Goal: Communication & Community: Answer question/provide support

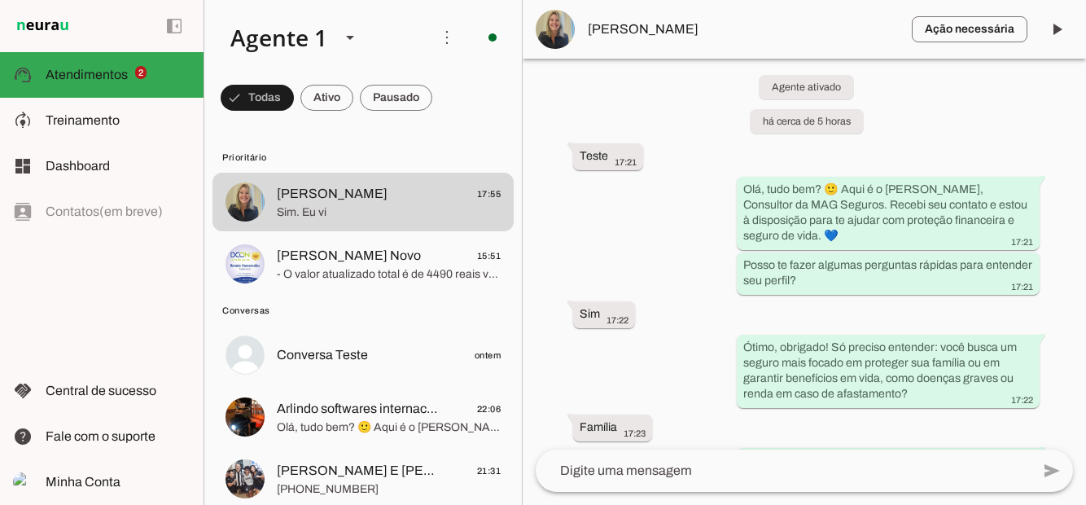
scroll to position [18, 0]
click at [979, 36] on span "button" at bounding box center [970, 29] width 116 height 39
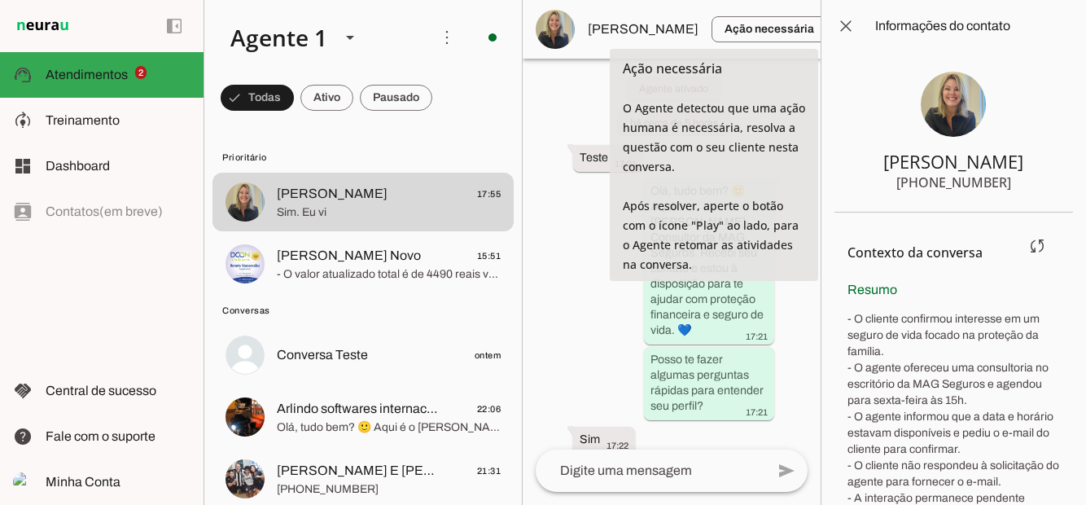
click at [974, 285] on div "Resumo - O cliente confirmou interesse em um seguro de vida focado na proteção …" at bounding box center [953, 401] width 212 height 243
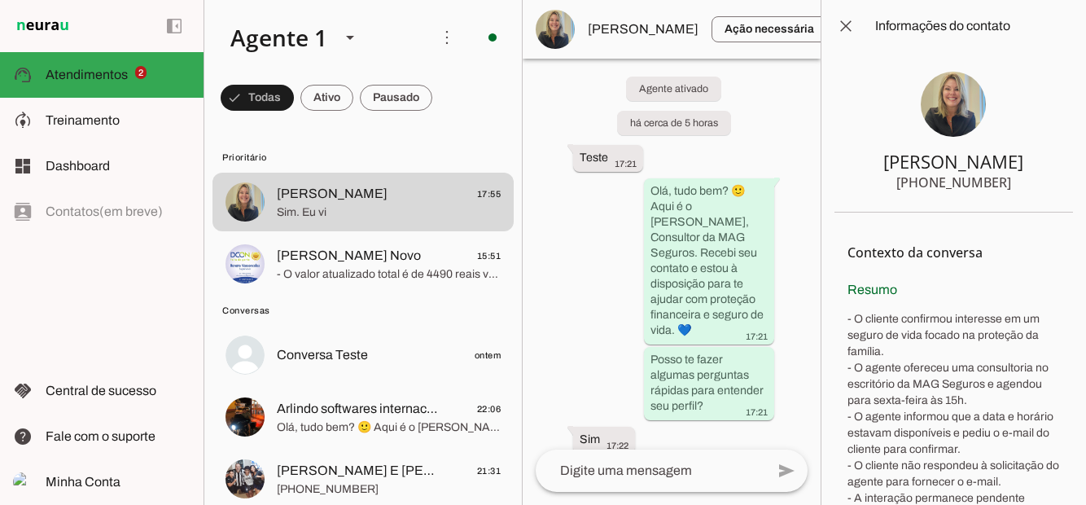
click at [848, 31] on span at bounding box center [845, 26] width 39 height 39
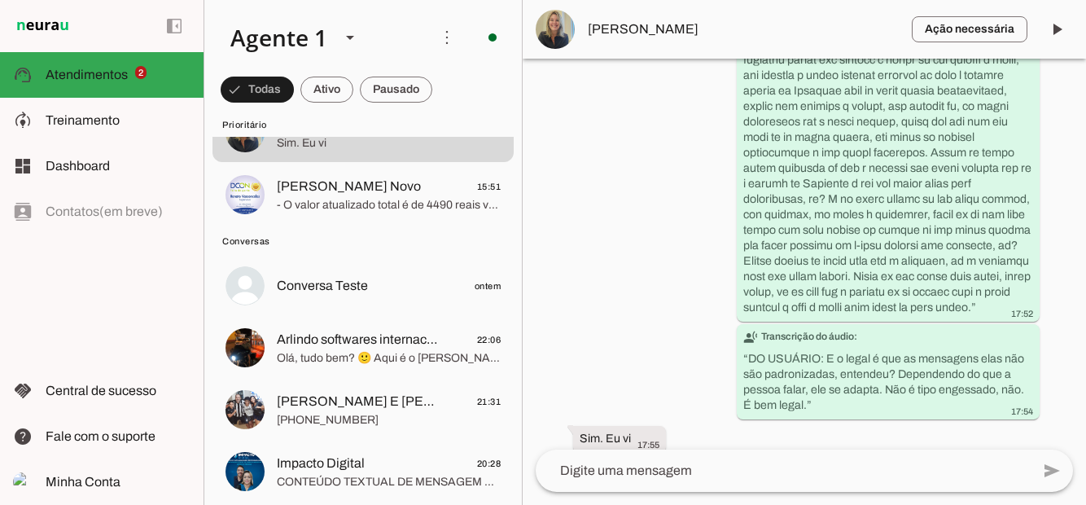
scroll to position [91, 0]
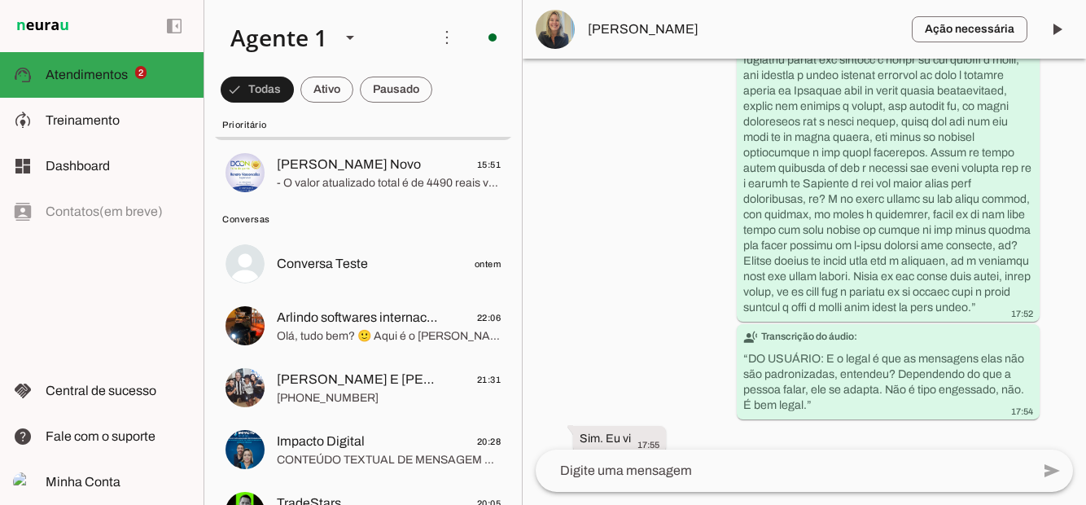
click at [337, 322] on span "Arlindo softwares internacional" at bounding box center [357, 318] width 161 height 20
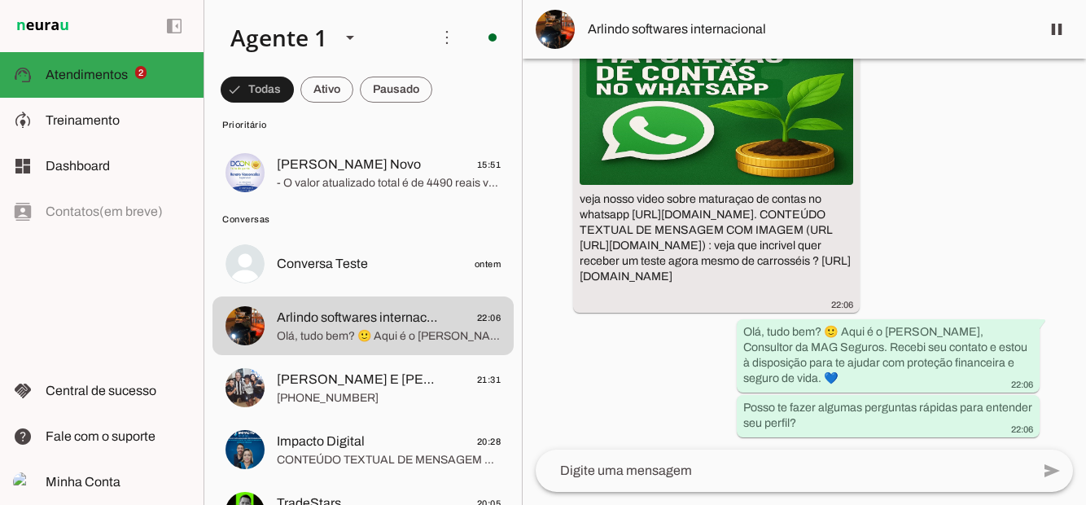
scroll to position [112, 0]
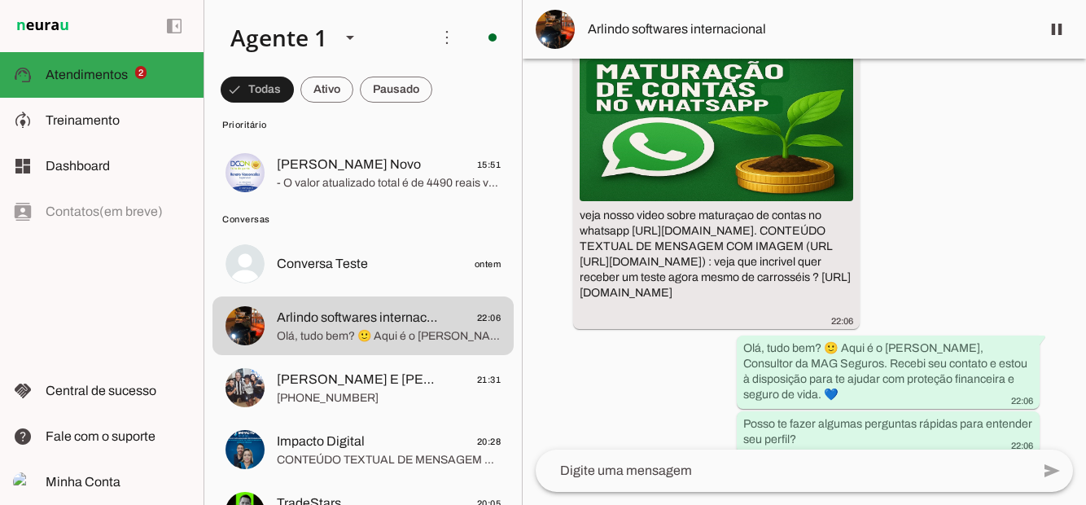
click at [558, 29] on img at bounding box center [555, 29] width 39 height 39
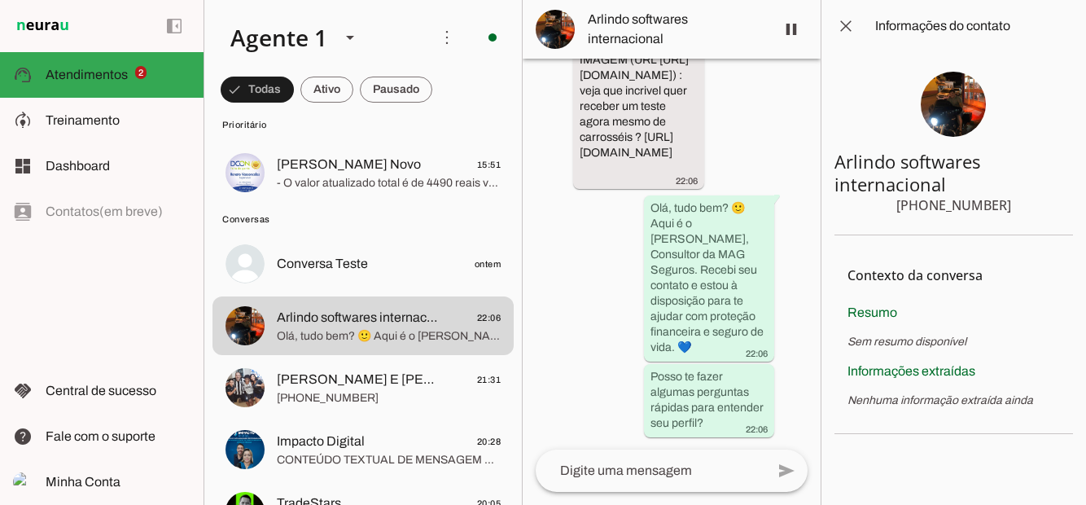
scroll to position [354, 0]
click at [852, 25] on span at bounding box center [845, 26] width 39 height 39
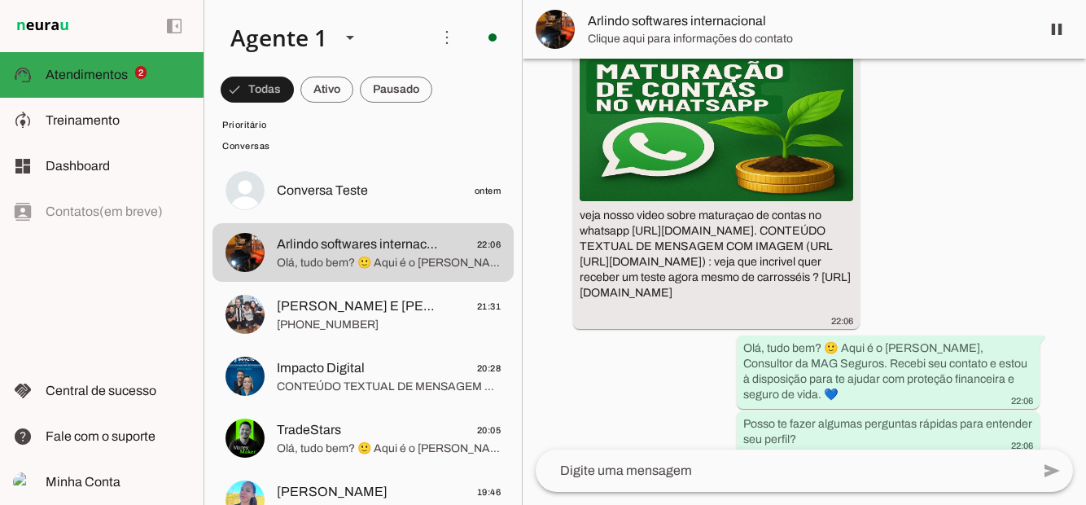
scroll to position [190, 0]
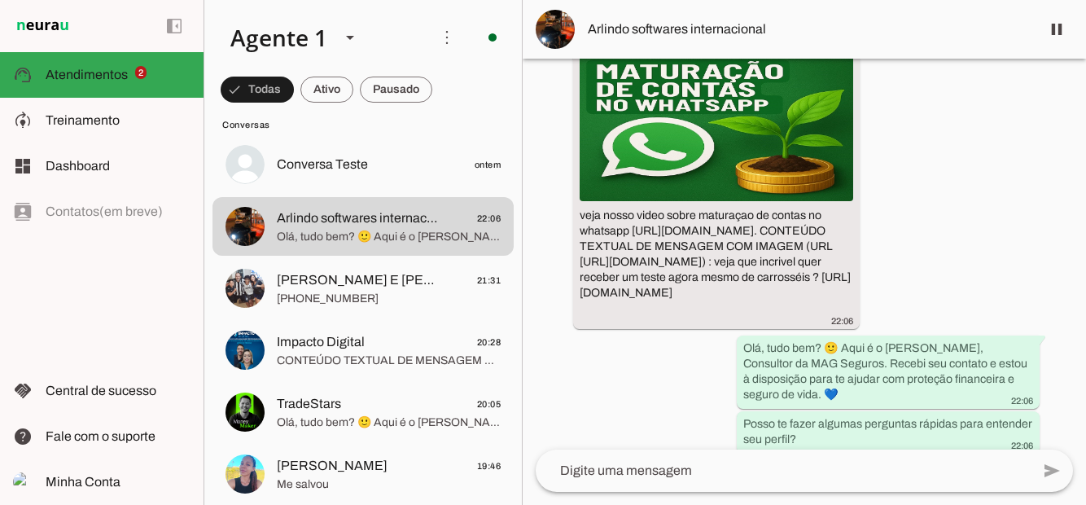
click at [369, 287] on span "[PERSON_NAME] E [PERSON_NAME]" at bounding box center [357, 280] width 161 height 20
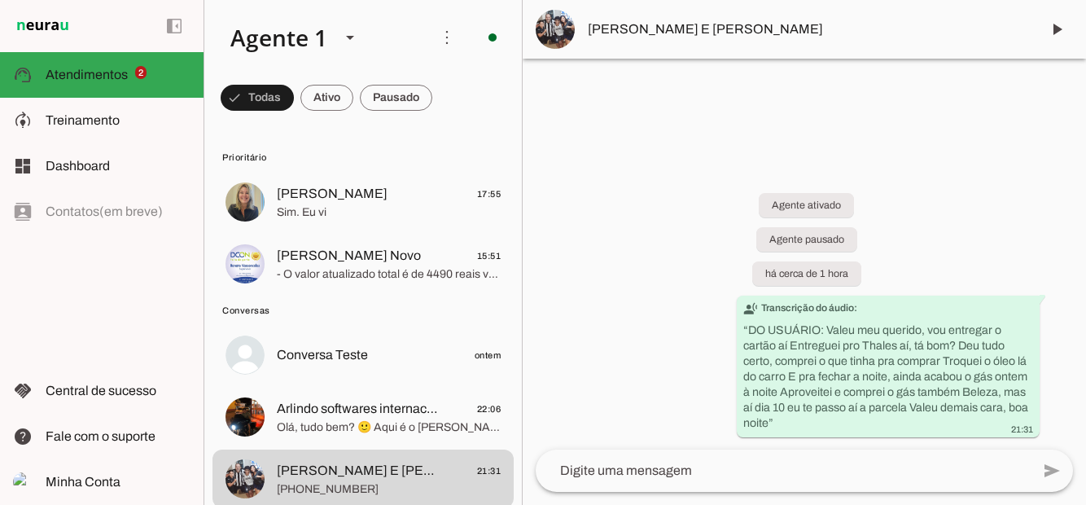
click at [363, 410] on span "Arlindo softwares internacional" at bounding box center [357, 409] width 161 height 20
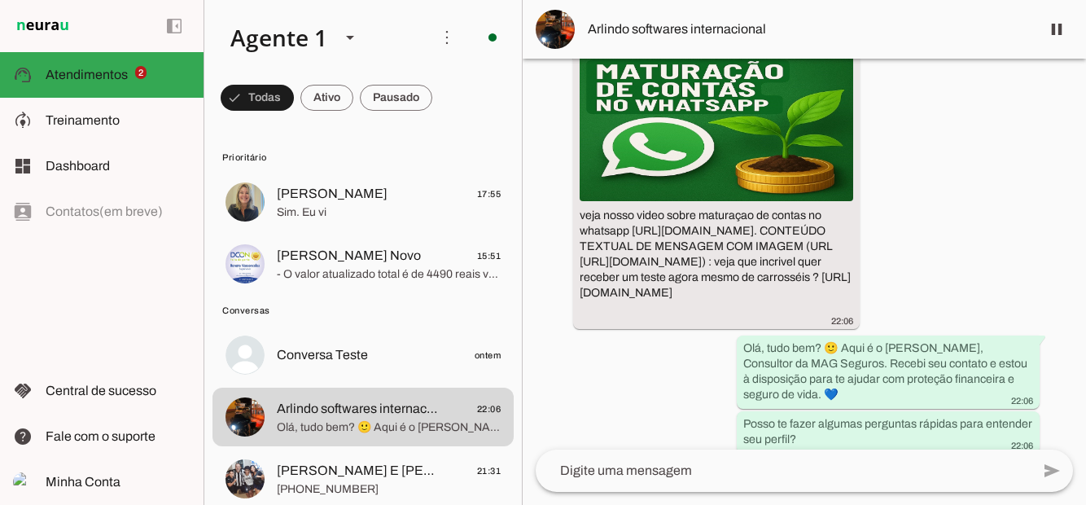
click at [303, 355] on span "Conversa Teste" at bounding box center [322, 355] width 91 height 20
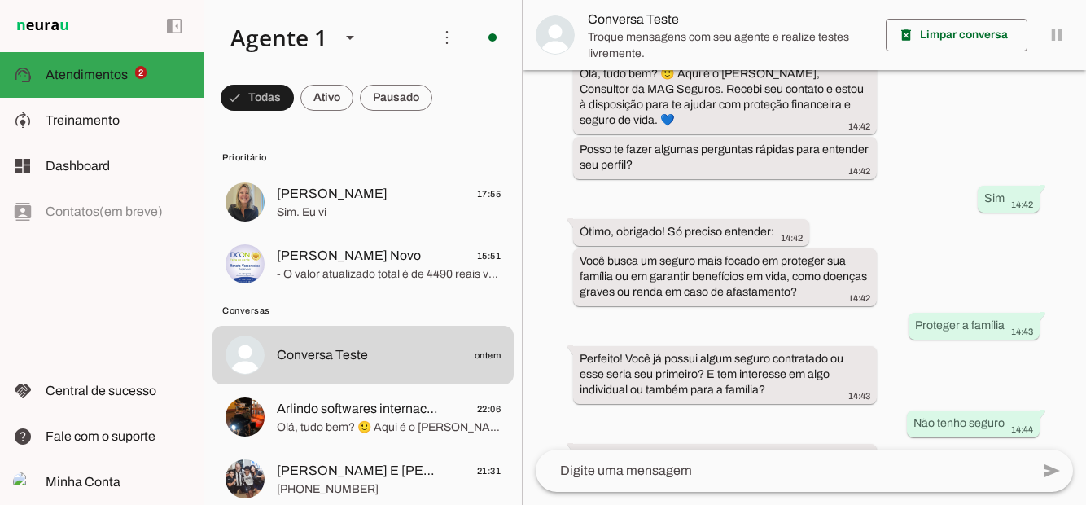
scroll to position [392, 0]
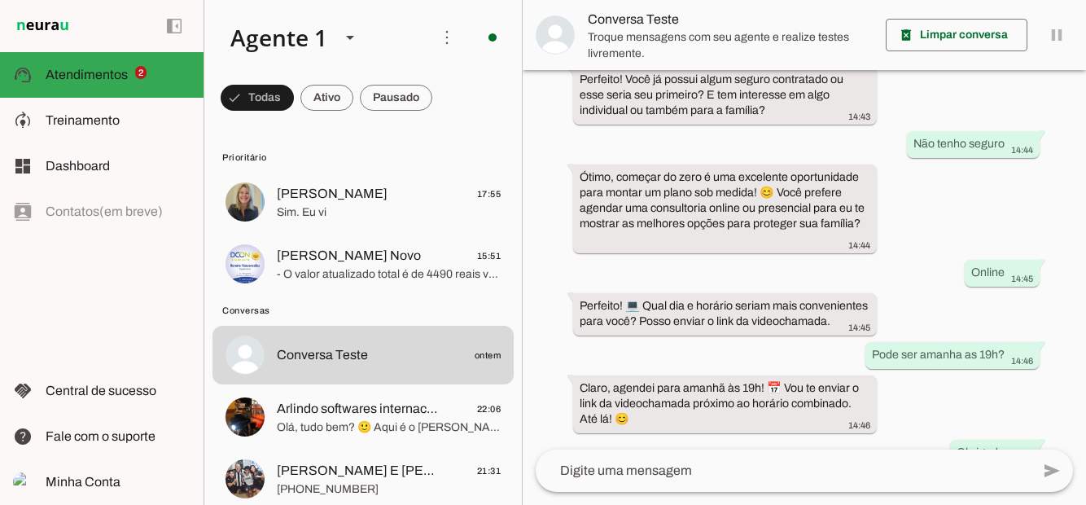
click at [313, 350] on span "Conversa Teste" at bounding box center [322, 355] width 91 height 20
click at [952, 34] on span at bounding box center [957, 34] width 142 height 39
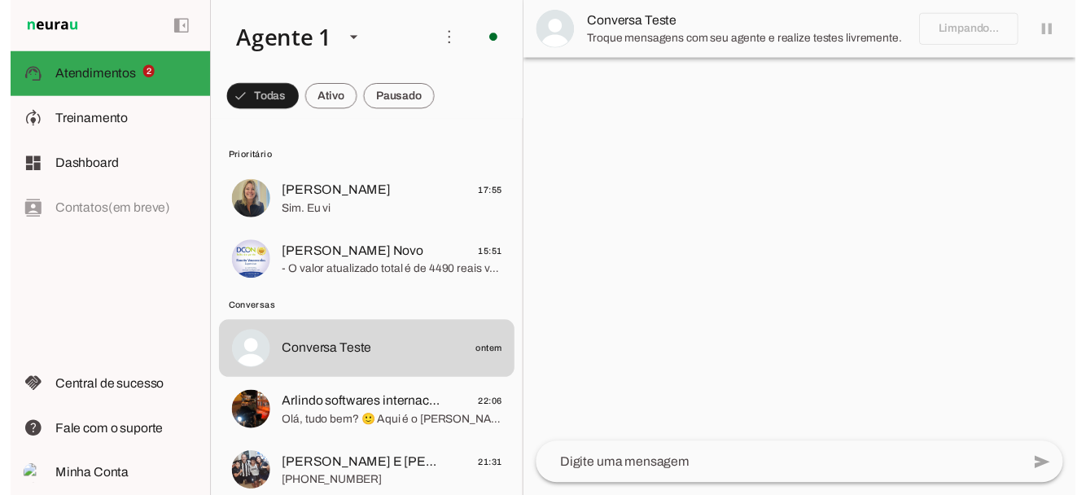
scroll to position [0, 0]
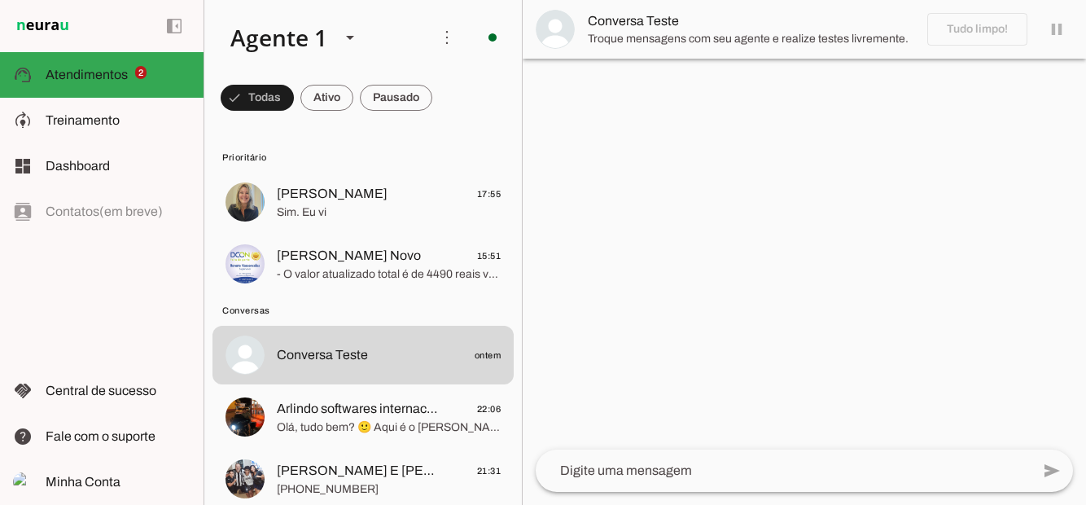
click at [779, 480] on textarea at bounding box center [783, 471] width 495 height 20
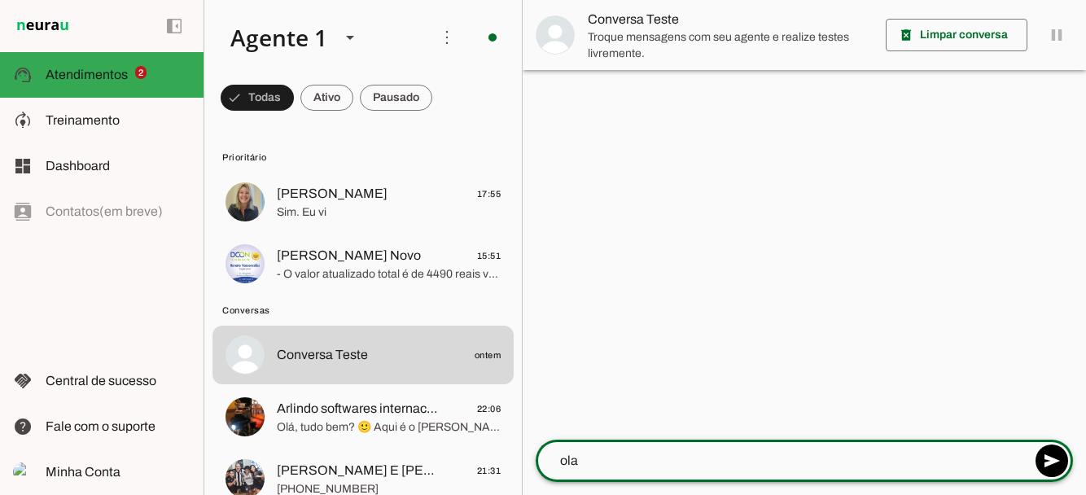
type textarea "ola"
type md-outlined-text-field "ola"
click at [1061, 458] on span at bounding box center [1051, 460] width 39 height 39
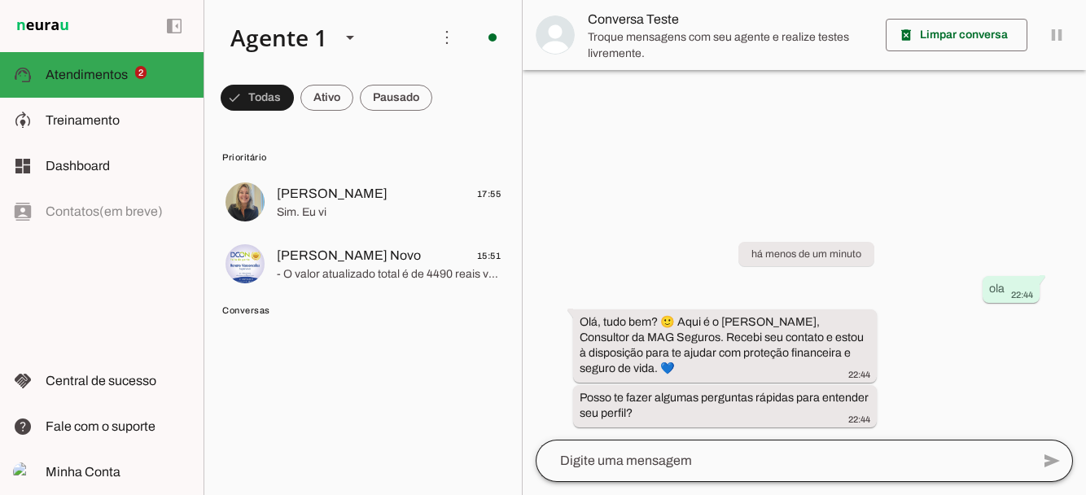
click at [677, 455] on div at bounding box center [783, 461] width 495 height 42
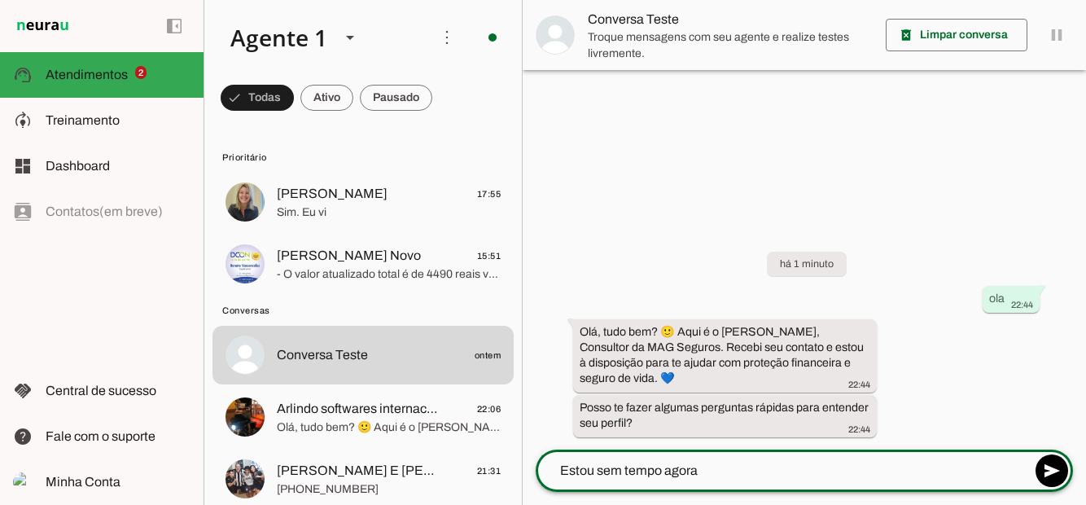
type textarea "Estou sem tempo agora"
type md-outlined-text-field "Estou sem tempo agora"
click at [1050, 470] on span at bounding box center [1051, 470] width 39 height 39
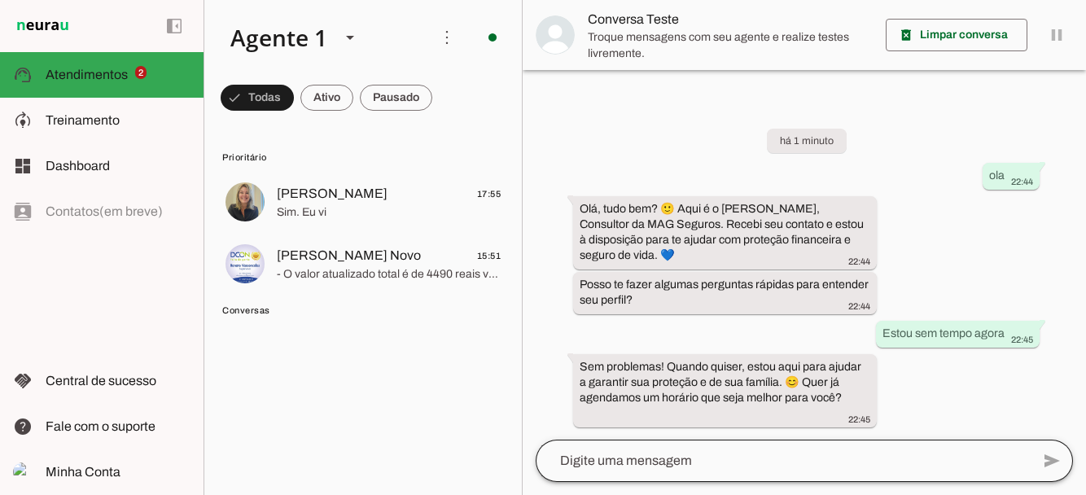
click at [720, 443] on div at bounding box center [783, 461] width 495 height 42
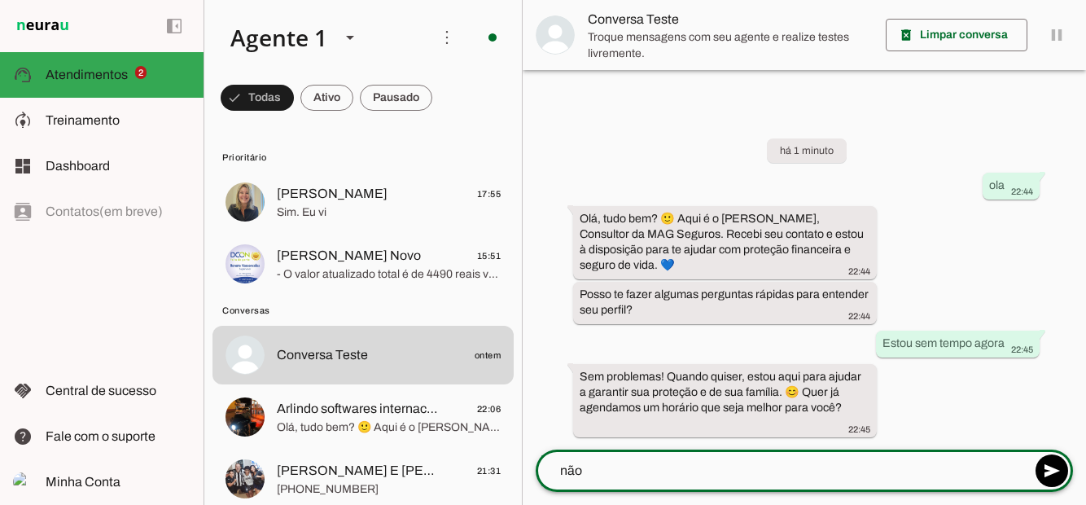
click at [1049, 484] on div "add send send 🎤 Recording... description Document photo_library Photos & videos…" at bounding box center [804, 476] width 563 height 55
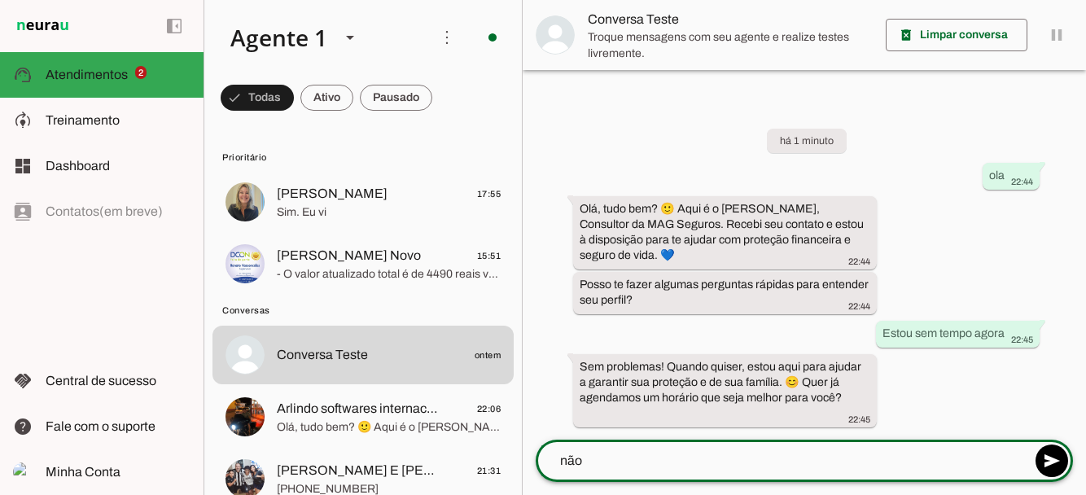
type textarea "não"
type md-outlined-text-field "não"
click at [1048, 462] on span at bounding box center [1051, 460] width 39 height 39
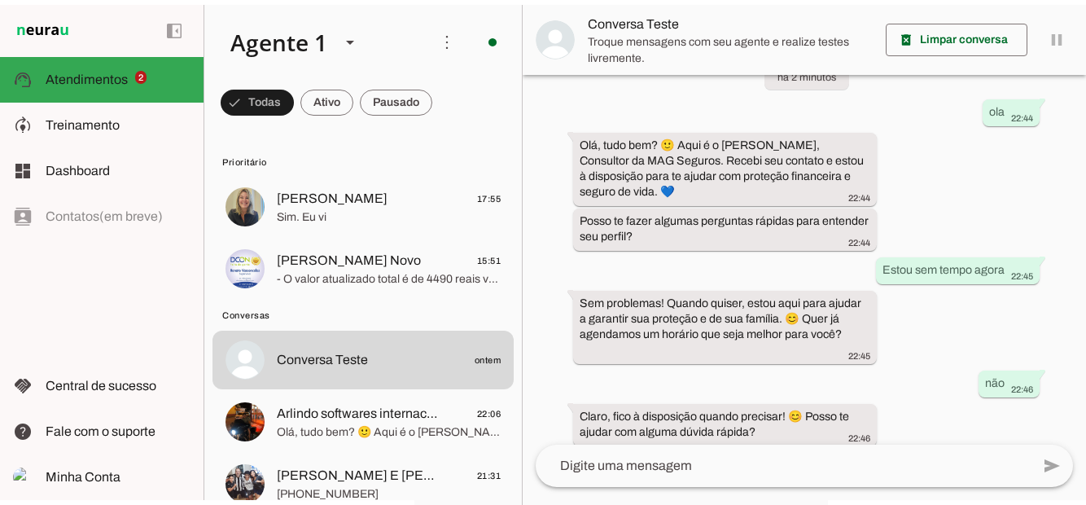
scroll to position [50, 0]
